Goal: Book appointment/travel/reservation

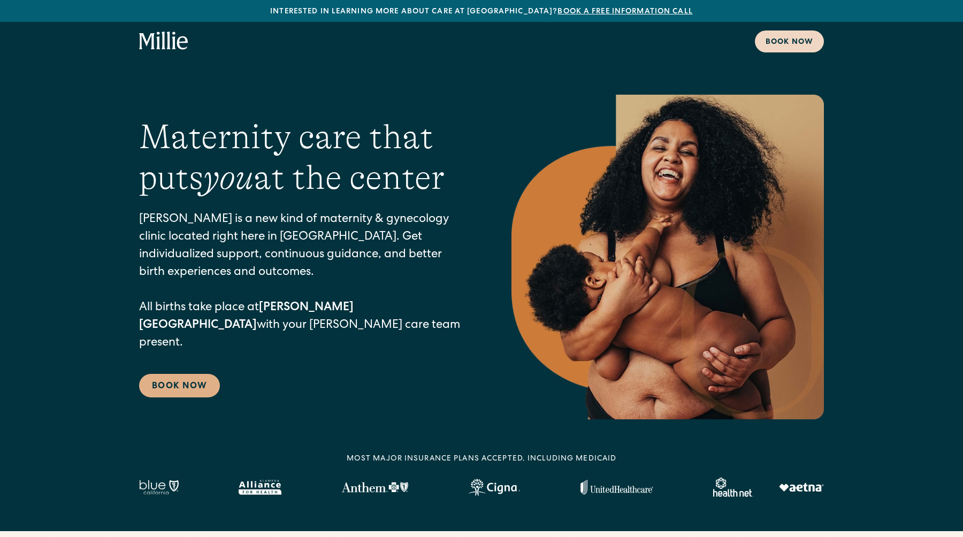
click at [782, 45] on div "Book now" at bounding box center [790, 42] width 48 height 11
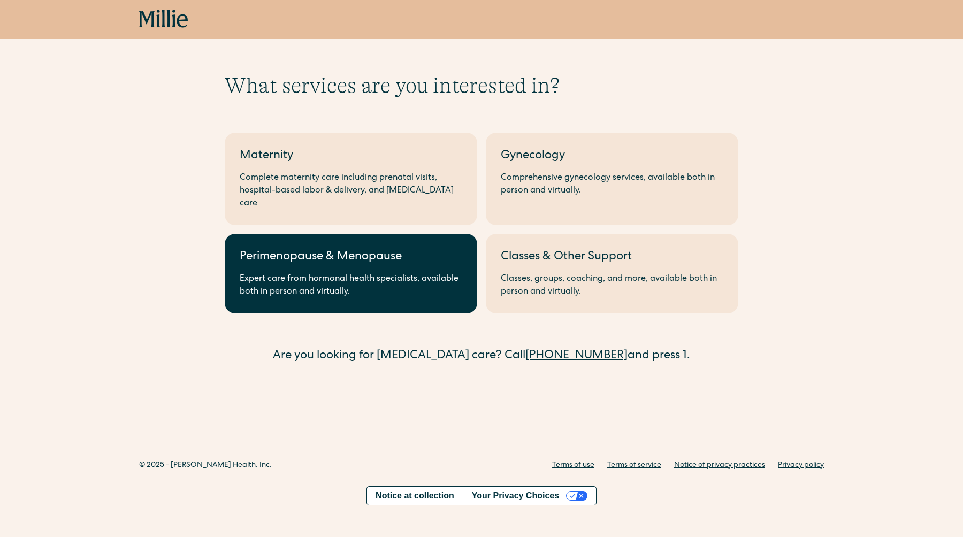
click at [376, 277] on div "Expert care from hormonal health specialists, available both in person and virt…" at bounding box center [351, 286] width 223 height 26
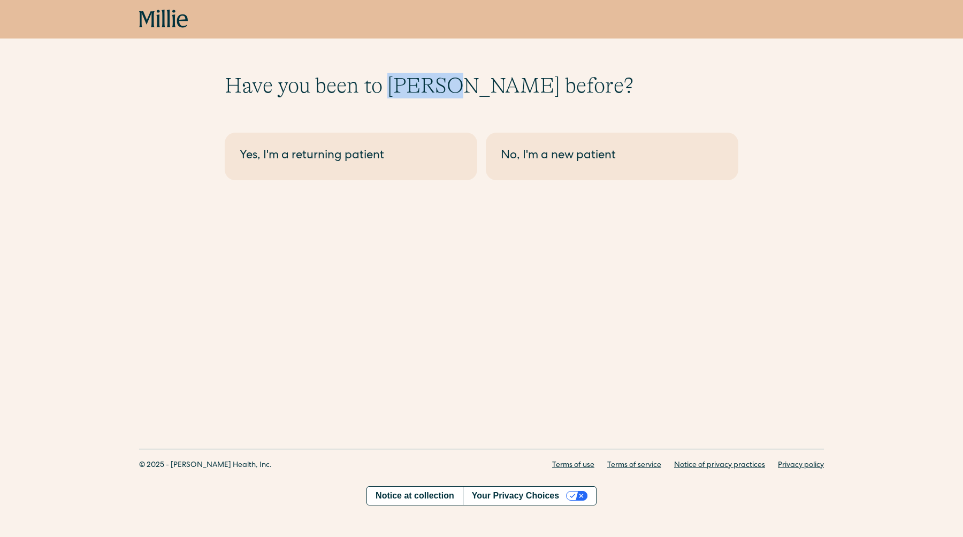
drag, startPoint x: 443, startPoint y: 84, endPoint x: 391, endPoint y: 86, distance: 51.9
click at [391, 86] on h1 "Have you been to [PERSON_NAME] before?" at bounding box center [482, 86] width 514 height 26
copy h1 "Millie"
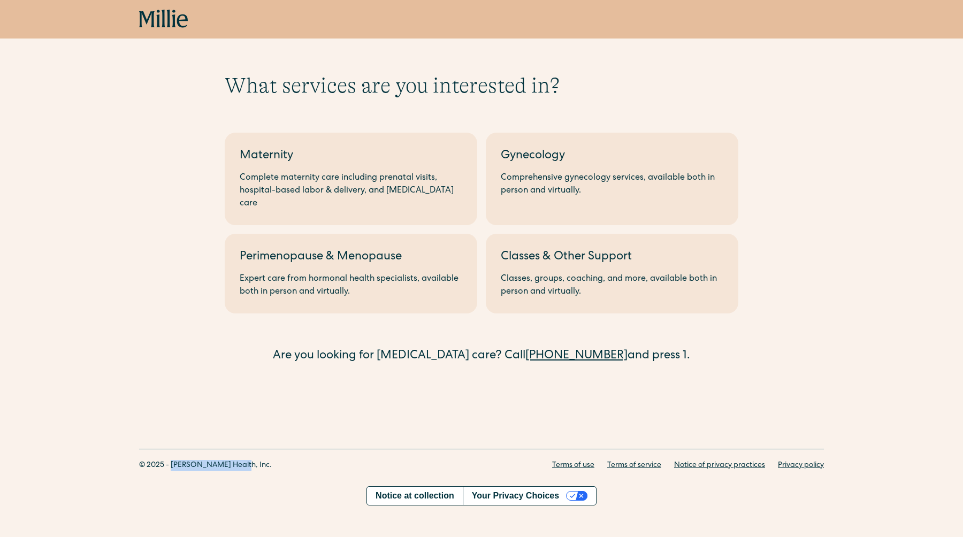
drag, startPoint x: 231, startPoint y: 467, endPoint x: 173, endPoint y: 468, distance: 57.8
click at [173, 468] on div "© 2025 - [PERSON_NAME] Health, Inc. Terms of use Terms of service Notice of pri…" at bounding box center [481, 465] width 685 height 33
copy div "[PERSON_NAME] Health, Inc."
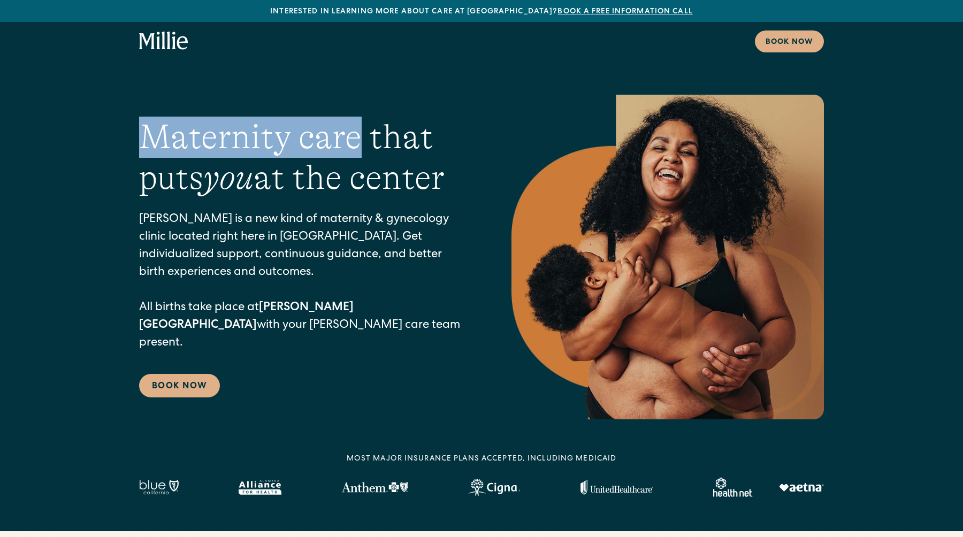
drag, startPoint x: 359, startPoint y: 157, endPoint x: 146, endPoint y: 152, distance: 213.0
click at [146, 152] on h1 "Maternity care that puts you at the center" at bounding box center [304, 158] width 330 height 82
copy h1 "Maternity care"
click at [786, 47] on div "Book now" at bounding box center [790, 42] width 48 height 11
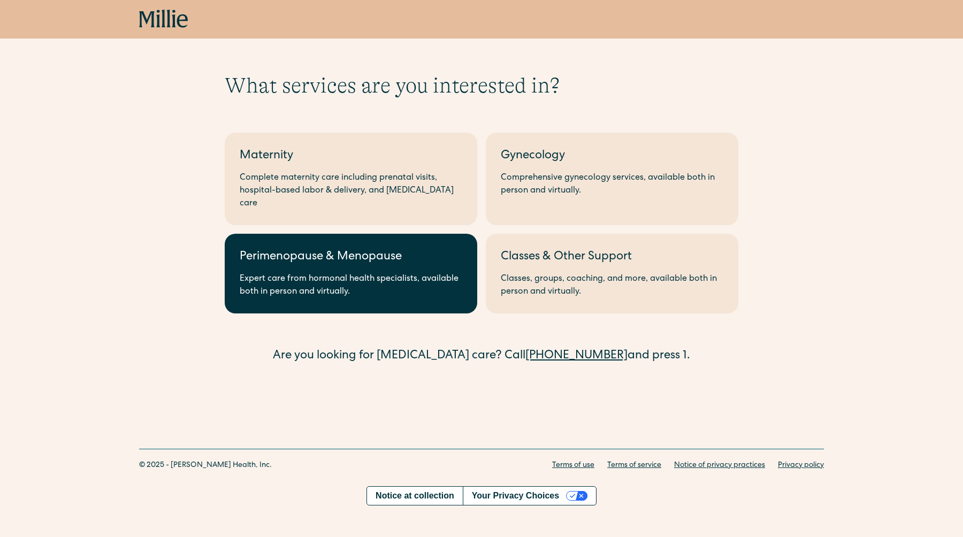
click at [367, 256] on link "Perimenopause & Menopause Expert care from hormonal health specialists, availab…" at bounding box center [351, 274] width 253 height 80
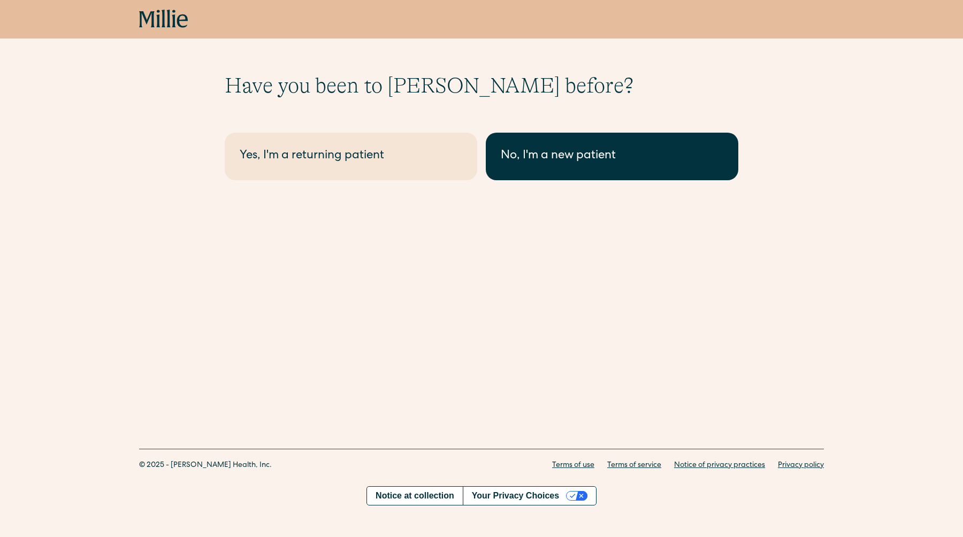
click at [581, 159] on div "No, I'm a new patient" at bounding box center [612, 157] width 223 height 18
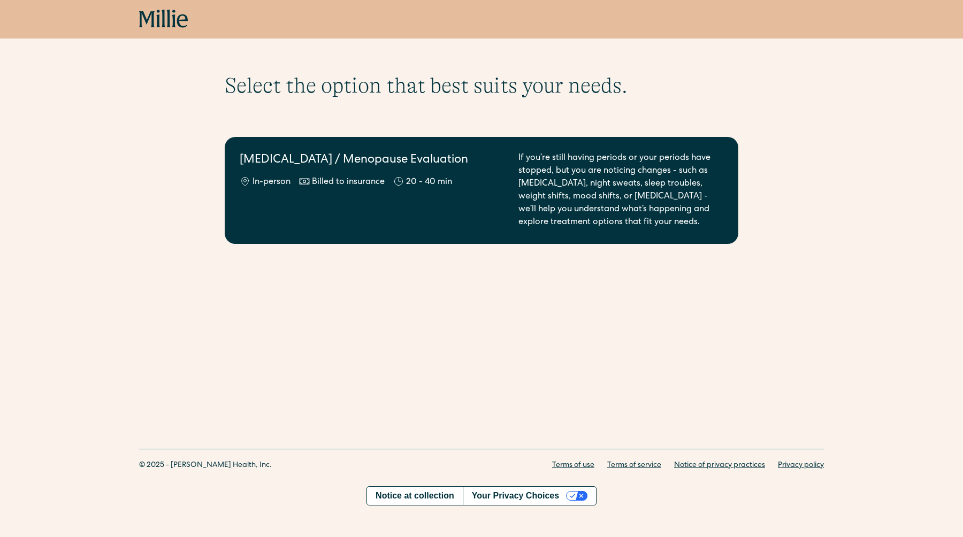
click at [607, 225] on div "If you’re still having periods or your periods have stopped, but you are notici…" at bounding box center [621, 190] width 205 height 77
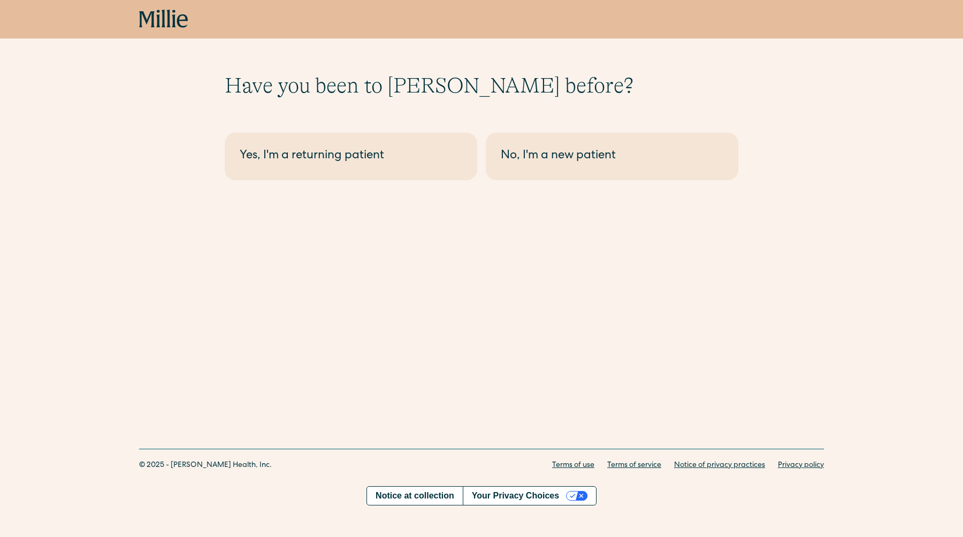
click at [151, 25] on icon at bounding box center [147, 19] width 16 height 16
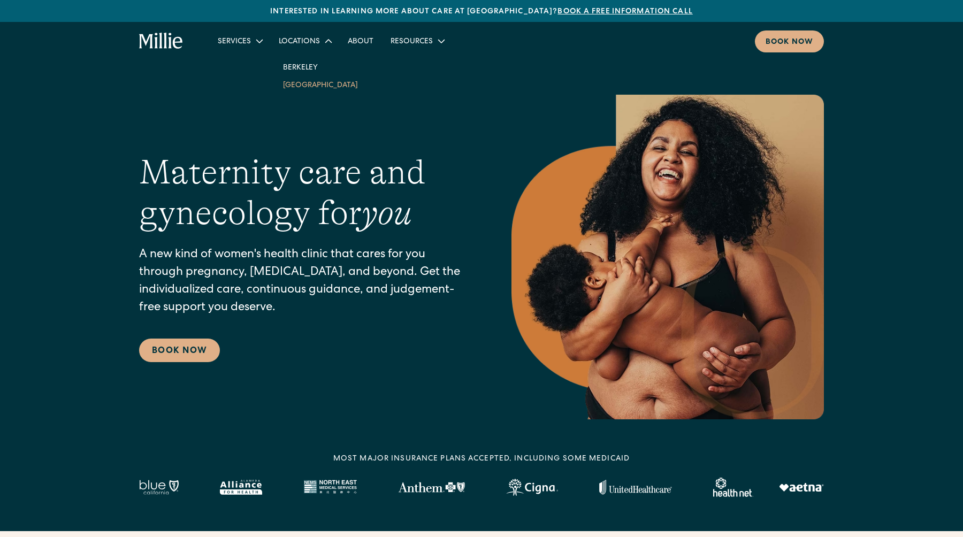
click at [298, 89] on link "South Bay" at bounding box center [321, 85] width 92 height 18
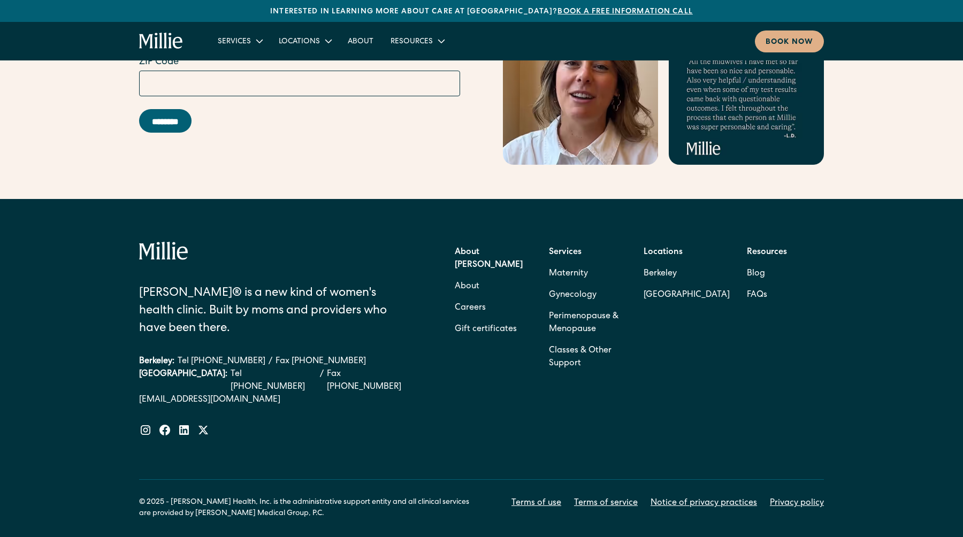
scroll to position [4669, 0]
